Goal: Entertainment & Leisure: Consume media (video, audio)

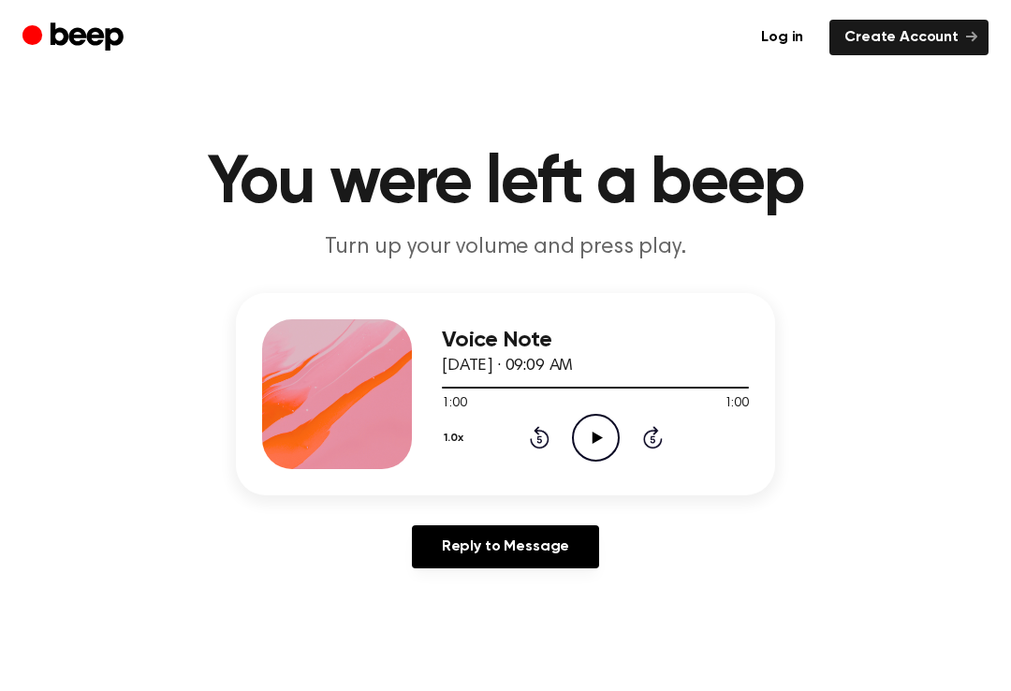
click at [610, 441] on icon "Play Audio" at bounding box center [596, 438] width 48 height 48
click at [581, 445] on icon "Pause Audio" at bounding box center [596, 438] width 48 height 48
click at [600, 446] on icon "Play Audio" at bounding box center [596, 438] width 48 height 48
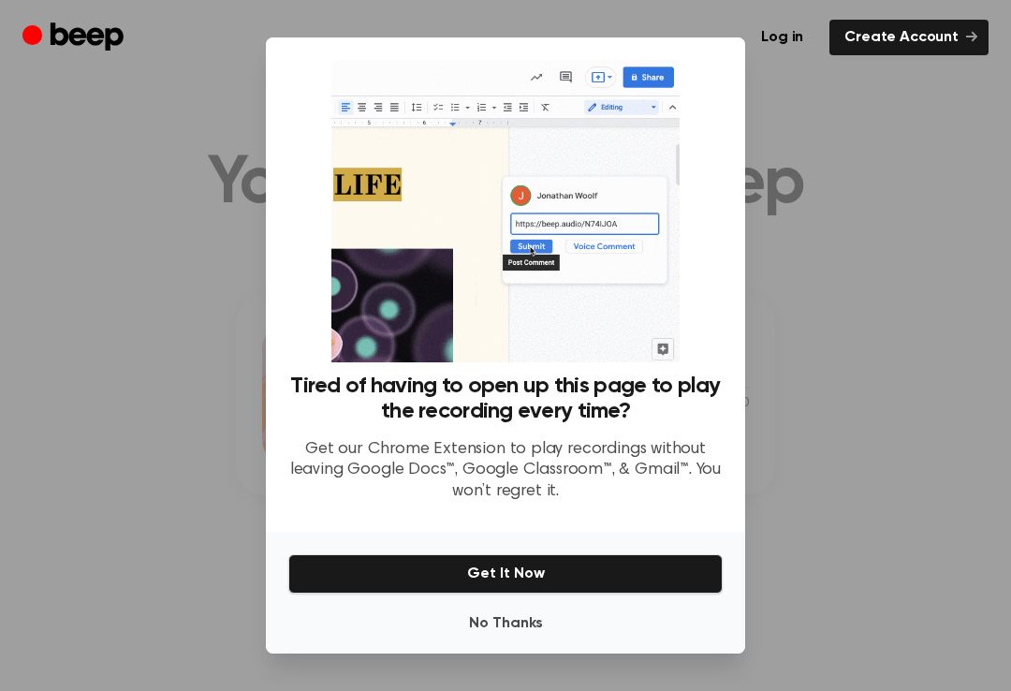
click at [517, 623] on button "No Thanks" at bounding box center [505, 623] width 434 height 37
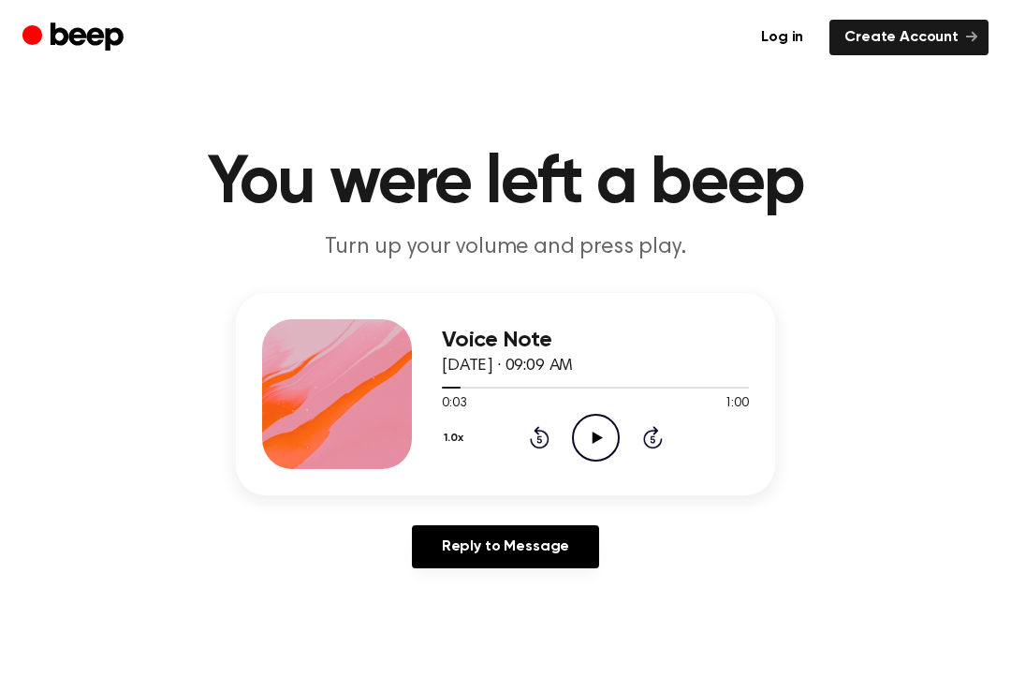
click at [600, 438] on icon "Play Audio" at bounding box center [596, 438] width 48 height 48
click at [534, 444] on icon at bounding box center [540, 437] width 20 height 22
click at [533, 444] on icon at bounding box center [540, 437] width 20 height 22
click at [547, 445] on icon at bounding box center [540, 437] width 20 height 22
click at [604, 444] on icon "Pause Audio" at bounding box center [596, 438] width 48 height 48
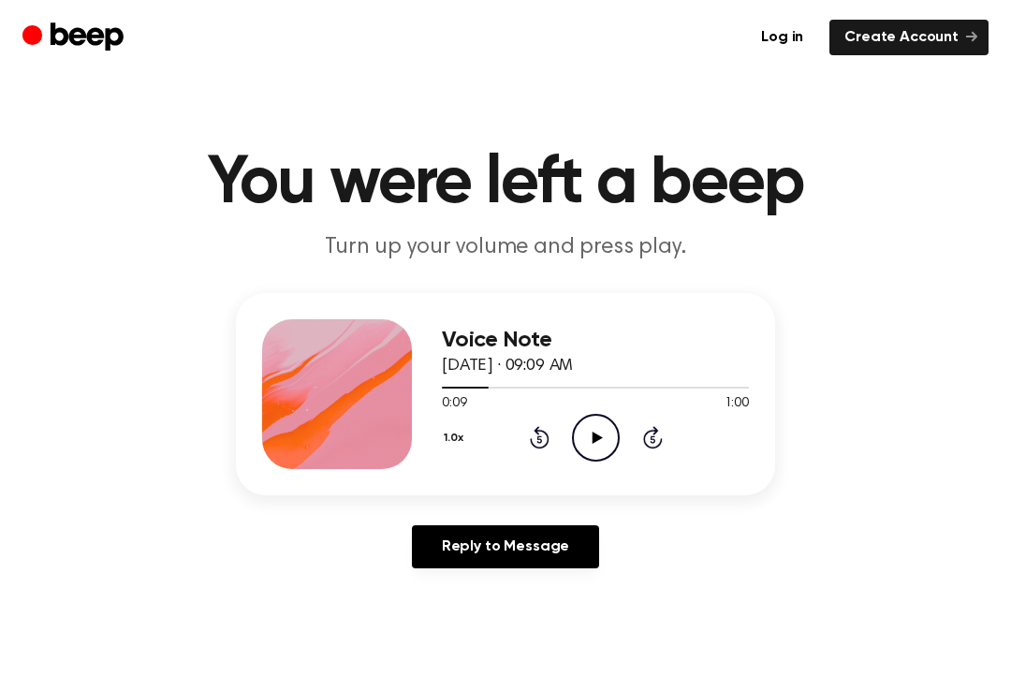
click at [595, 443] on icon "Play Audio" at bounding box center [596, 438] width 48 height 48
click at [660, 457] on div "1.0x Rewind 5 seconds Pause Audio Skip 5 seconds" at bounding box center [595, 438] width 307 height 48
click at [661, 448] on icon "Skip 5 seconds" at bounding box center [652, 437] width 21 height 24
click at [662, 448] on icon "Skip 5 seconds" at bounding box center [652, 437] width 21 height 24
click at [659, 447] on icon at bounding box center [653, 437] width 20 height 22
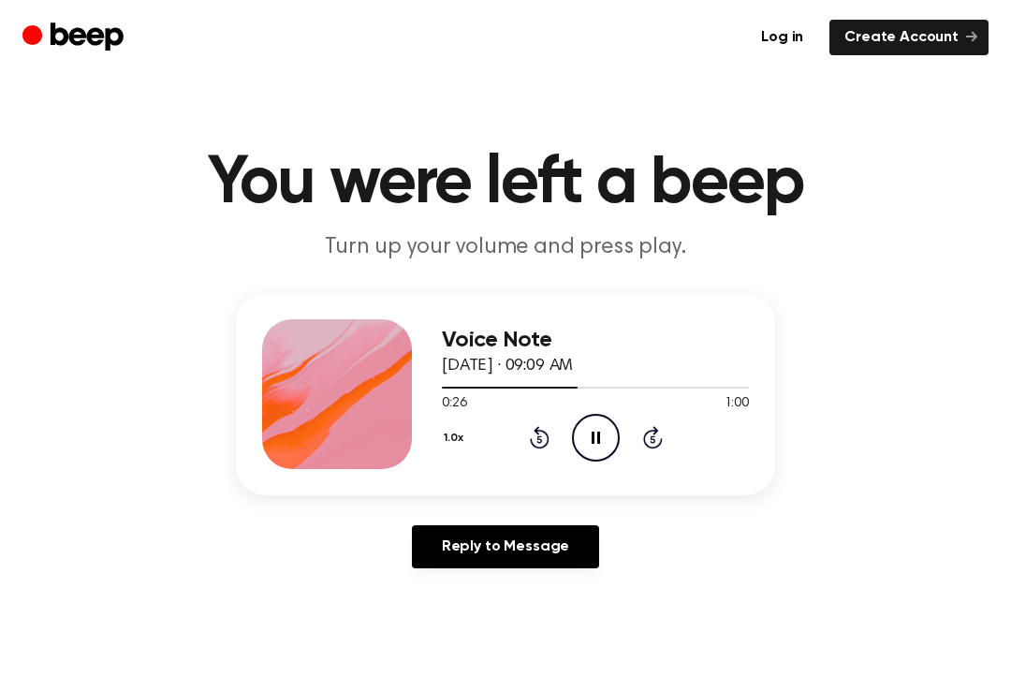
click at [660, 447] on icon "Skip 5 seconds" at bounding box center [652, 437] width 21 height 24
click at [651, 444] on icon "Skip 5 seconds" at bounding box center [652, 437] width 21 height 24
click at [652, 448] on icon at bounding box center [653, 437] width 20 height 22
click at [654, 445] on icon "Skip 5 seconds" at bounding box center [652, 437] width 21 height 24
click at [654, 447] on icon at bounding box center [653, 437] width 20 height 22
